Goal: Task Accomplishment & Management: Manage account settings

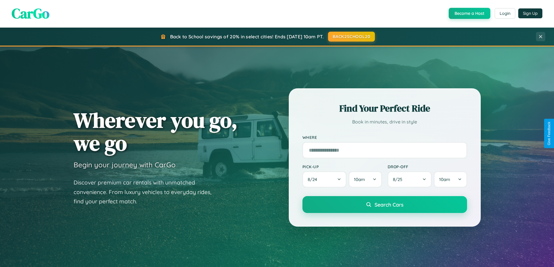
scroll to position [251, 0]
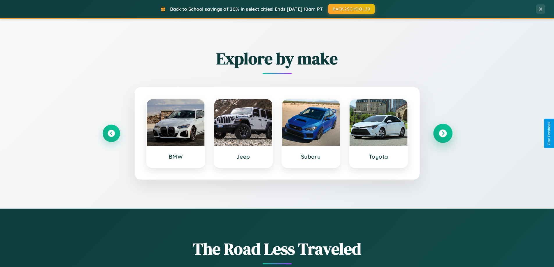
click at [443, 133] on icon at bounding box center [443, 134] width 8 height 8
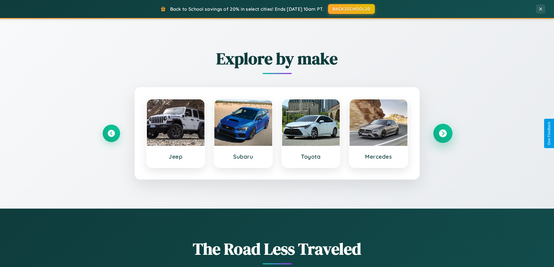
click at [443, 133] on icon at bounding box center [443, 134] width 8 height 8
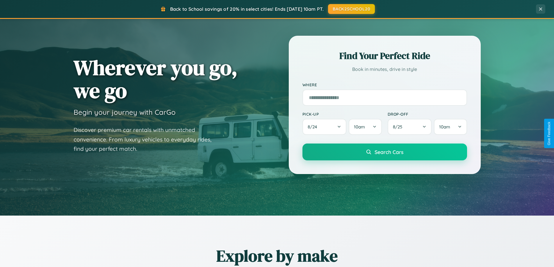
scroll to position [0, 0]
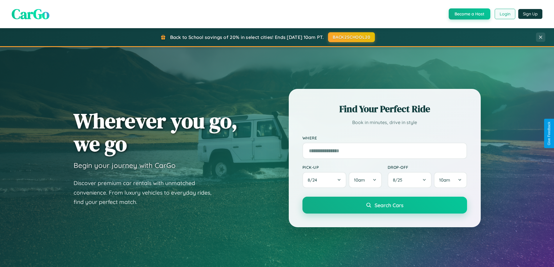
click at [505, 14] on button "Login" at bounding box center [505, 14] width 21 height 10
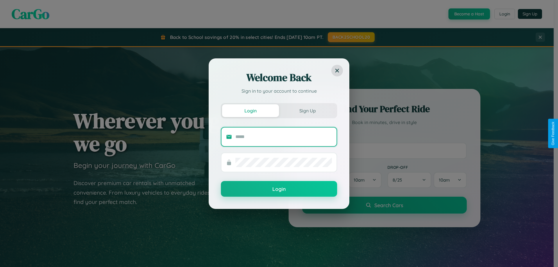
click at [284, 137] on input "text" at bounding box center [284, 136] width 97 height 9
type input "**********"
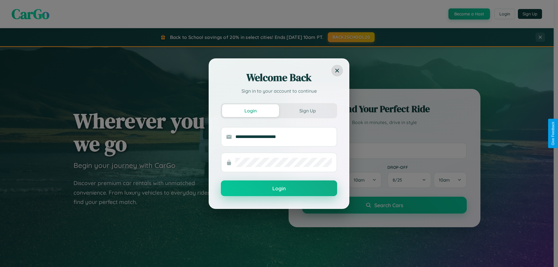
click at [279, 189] on button "Login" at bounding box center [279, 189] width 116 height 16
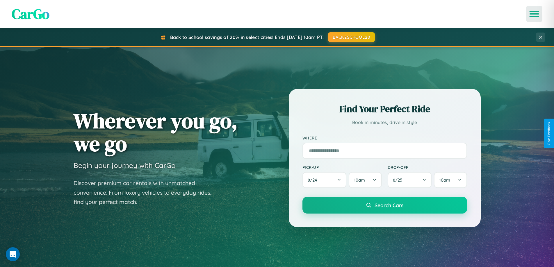
click at [534, 14] on icon "Open menu" at bounding box center [534, 13] width 8 height 5
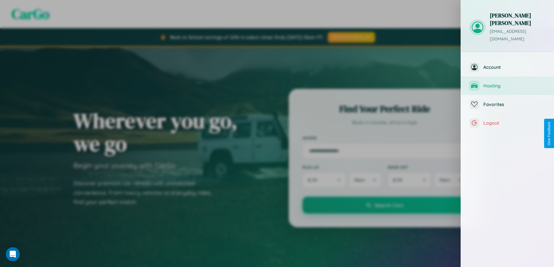
click at [507, 83] on span "Hosting" at bounding box center [514, 86] width 62 height 6
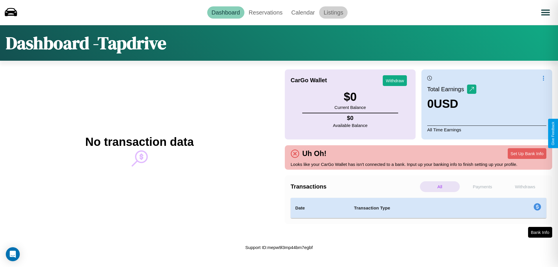
click at [334, 12] on link "Listings" at bounding box center [333, 12] width 28 height 12
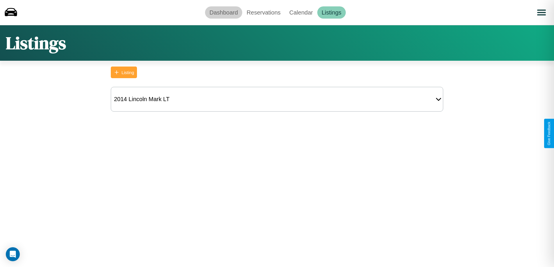
click at [224, 12] on link "Dashboard" at bounding box center [223, 12] width 37 height 12
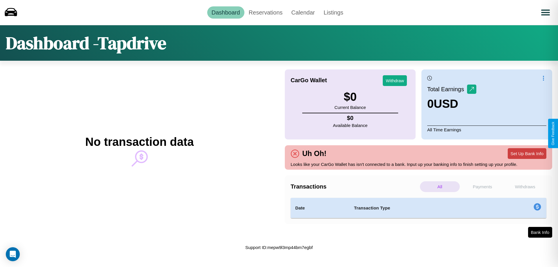
click at [527, 154] on button "Set Up Bank Info" at bounding box center [527, 153] width 39 height 11
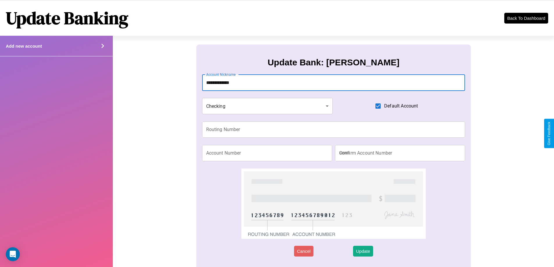
type input "**********"
